Goal: Information Seeking & Learning: Compare options

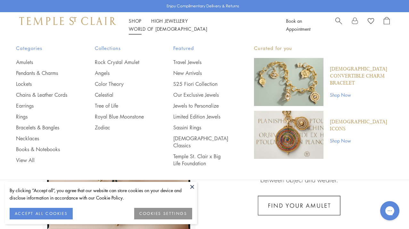
click at [140, 21] on li "Shop Shop Categories Amulets Pendants & Charms Lockets Chains & Leather Cords E…" at bounding box center [135, 21] width 13 height 8
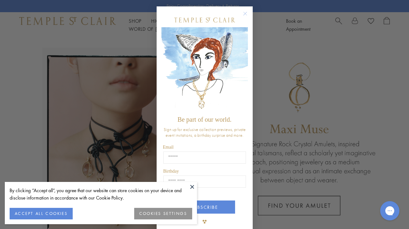
click at [244, 12] on circle "Close dialog" at bounding box center [245, 14] width 8 height 8
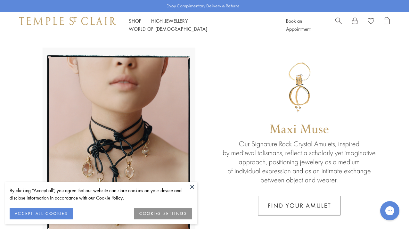
click at [188, 182] on button at bounding box center [192, 187] width 10 height 10
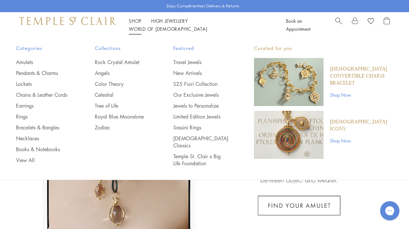
click at [137, 25] on li "Shop Shop Categories Amulets Pendants & Charms Lockets Chains & Leather Cords E…" at bounding box center [135, 21] width 13 height 8
click at [27, 64] on link "Amulets" at bounding box center [42, 62] width 53 height 7
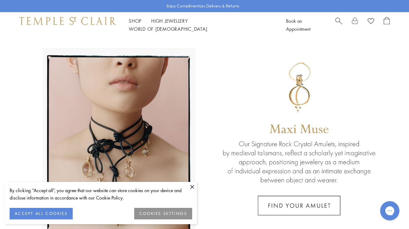
click at [190, 187] on button at bounding box center [192, 187] width 10 height 10
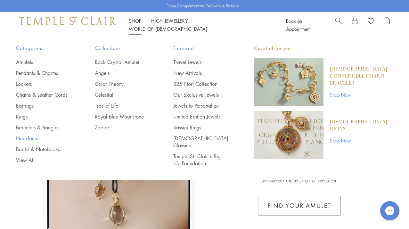
click at [29, 140] on link "Necklaces" at bounding box center [42, 138] width 53 height 7
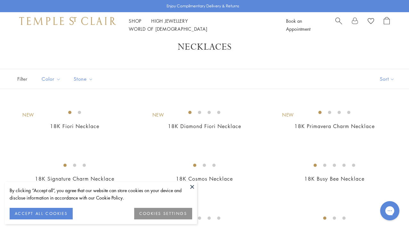
scroll to position [12, 0]
click at [191, 187] on button at bounding box center [192, 187] width 10 height 10
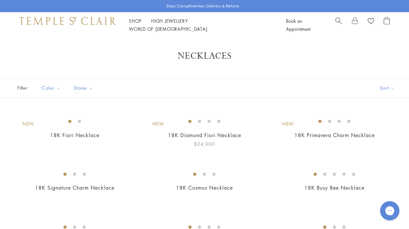
scroll to position [0, 0]
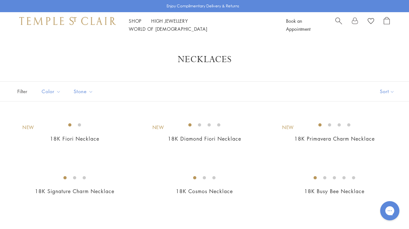
click at [392, 92] on button "Sort" at bounding box center [387, 92] width 44 height 20
click at [366, 137] on button "Price, low to high" at bounding box center [376, 137] width 65 height 16
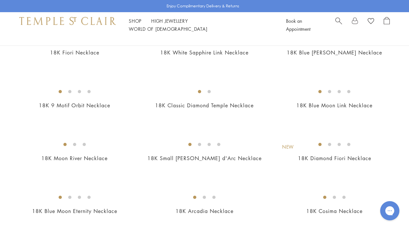
scroll to position [356, 0]
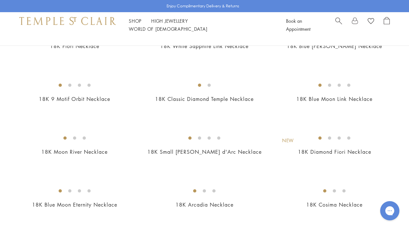
click at [0, 0] on img at bounding box center [0, 0] width 0 height 0
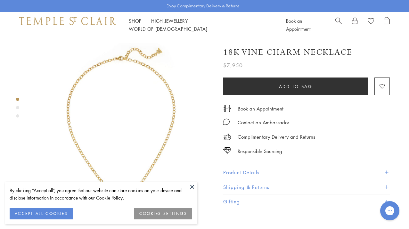
click at [188, 183] on button at bounding box center [192, 187] width 10 height 10
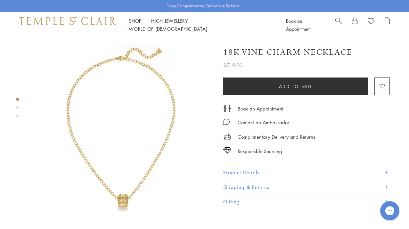
scroll to position [41, 0]
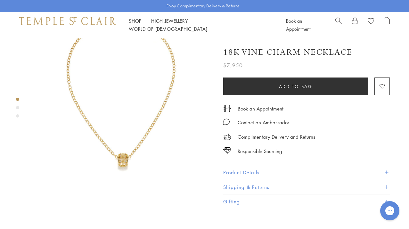
click at [18, 108] on div "Product gallery navigation" at bounding box center [17, 107] width 3 height 3
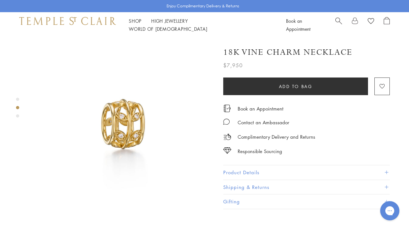
scroll to position [194, 0]
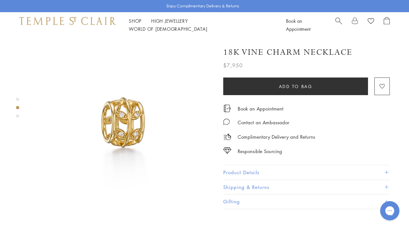
click at [19, 115] on div "Product gallery navigation" at bounding box center [17, 115] width 3 height 3
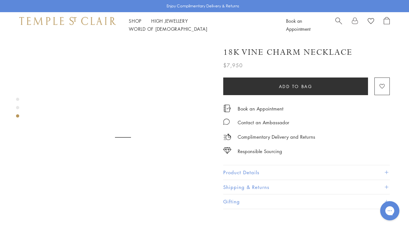
scroll to position [375, 0]
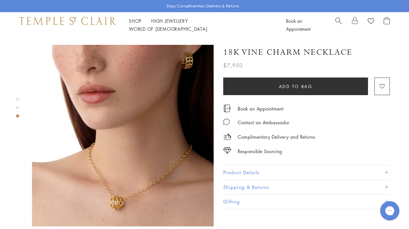
click at [99, 170] on img at bounding box center [122, 135] width 181 height 181
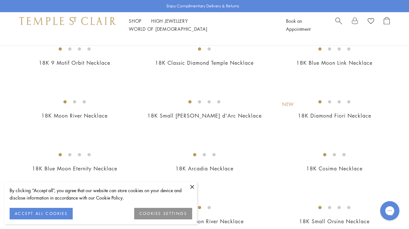
scroll to position [395, 0]
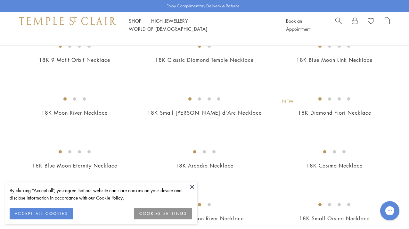
click at [191, 189] on button at bounding box center [192, 187] width 10 height 10
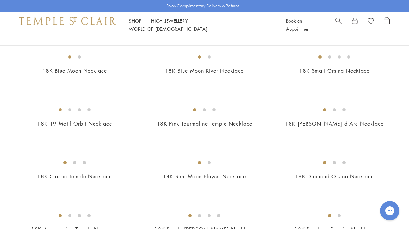
scroll to position [550, 0]
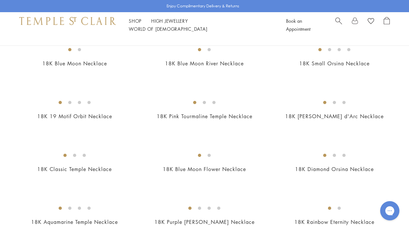
click at [0, 0] on img at bounding box center [0, 0] width 0 height 0
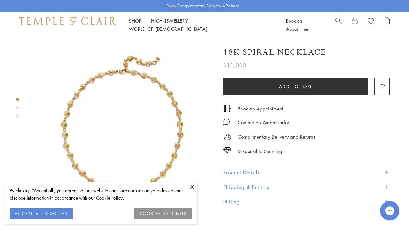
click at [16, 106] on div "Product gallery navigation" at bounding box center [17, 107] width 3 height 3
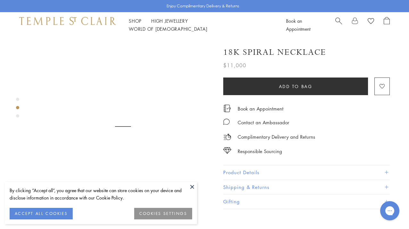
scroll to position [194, 0]
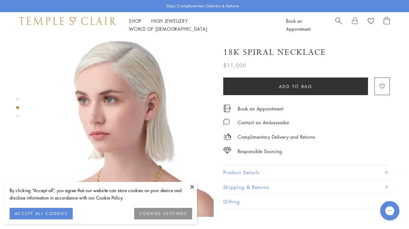
click at [196, 180] on img at bounding box center [122, 125] width 181 height 181
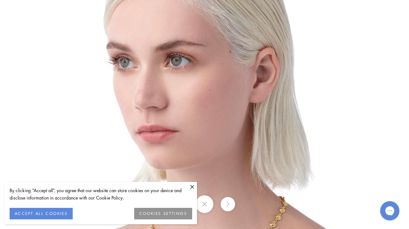
click at [192, 186] on button at bounding box center [192, 187] width 10 height 10
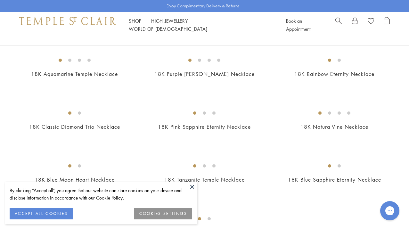
scroll to position [697, 0]
click at [192, 189] on button at bounding box center [192, 187] width 10 height 10
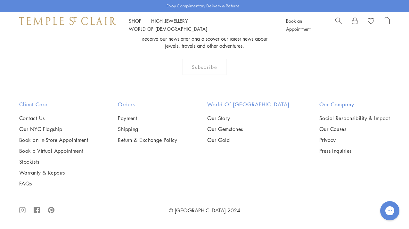
scroll to position [1745, 0]
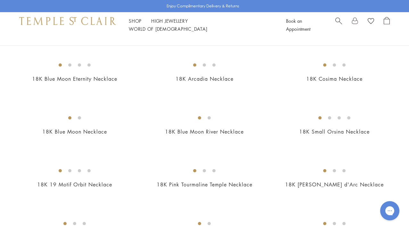
scroll to position [0, 0]
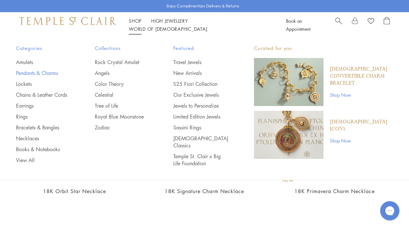
click at [28, 73] on link "Pendants & Charms" at bounding box center [42, 72] width 53 height 7
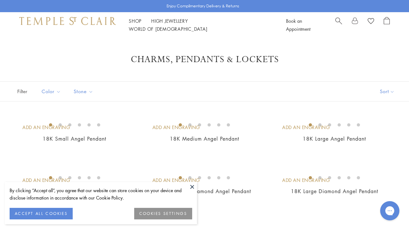
click at [192, 184] on button at bounding box center [192, 187] width 10 height 10
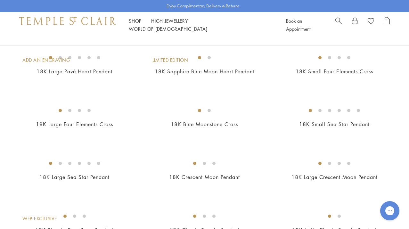
scroll to position [474, 0]
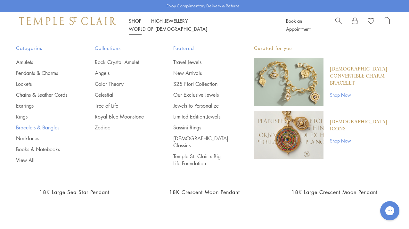
click at [25, 128] on link "Bracelets & Bangles" at bounding box center [42, 127] width 53 height 7
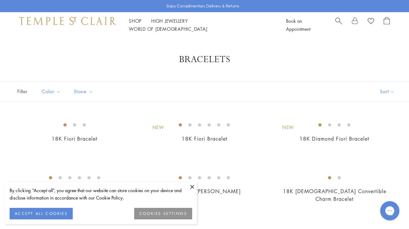
click at [191, 187] on button at bounding box center [192, 187] width 10 height 10
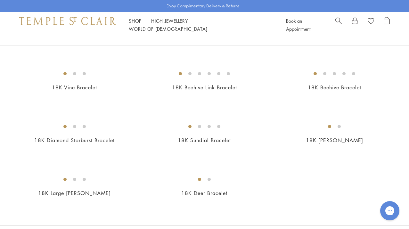
scroll to position [653, 0]
